Goal: Find specific page/section: Find specific page/section

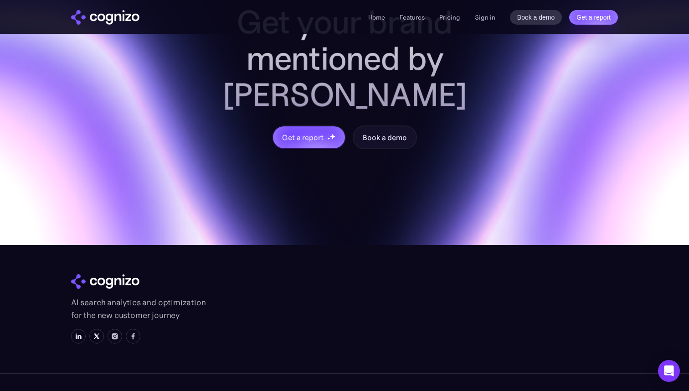
scroll to position [3626, 0]
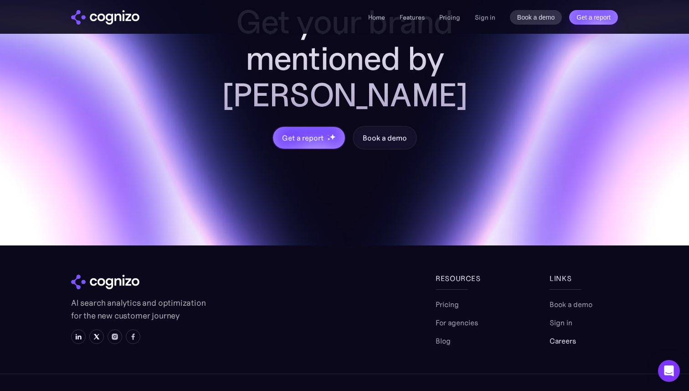
click at [564, 335] on link "Careers" at bounding box center [563, 340] width 26 height 11
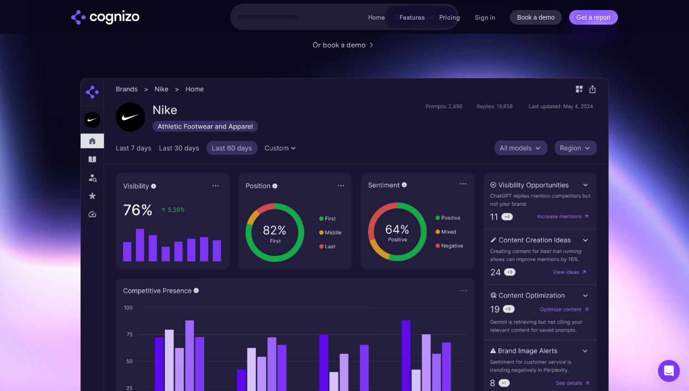
scroll to position [0, 0]
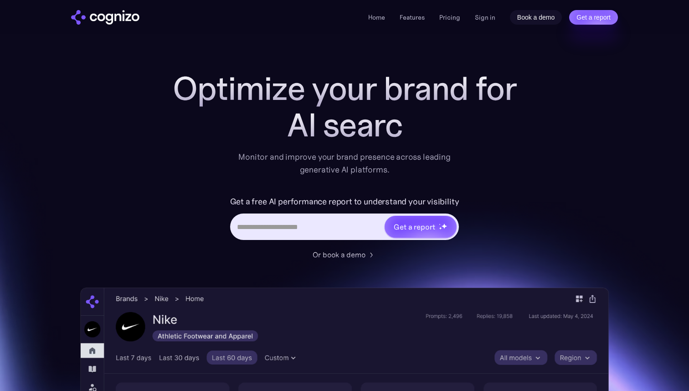
click at [552, 19] on link "Book a demo" at bounding box center [536, 17] width 52 height 15
